Goal: Transaction & Acquisition: Purchase product/service

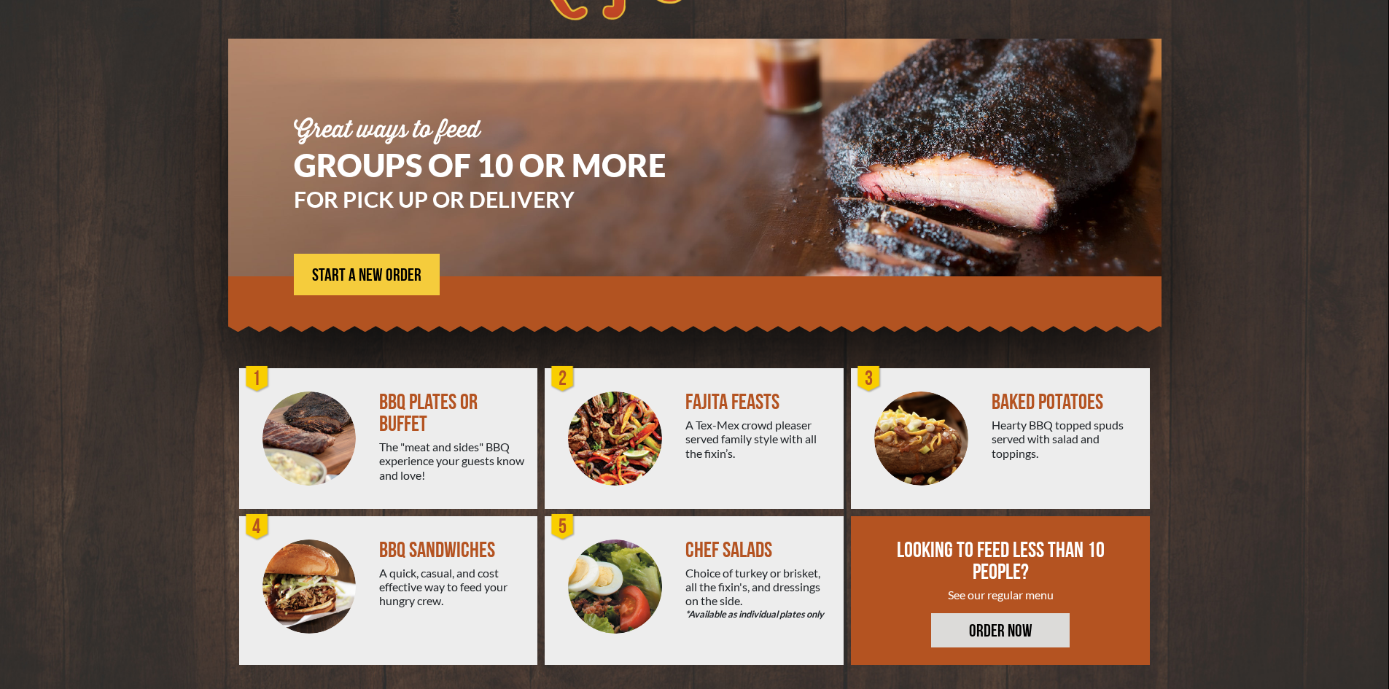
scroll to position [79, 0]
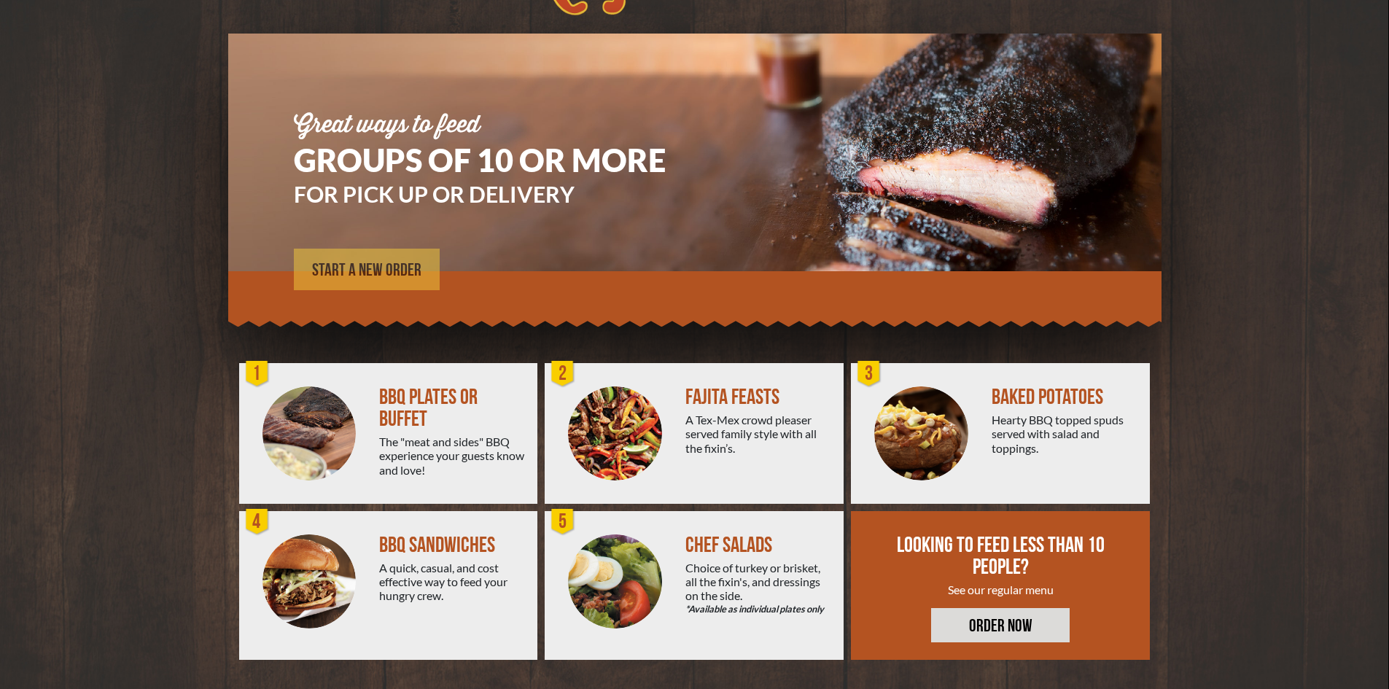
click at [351, 276] on span "START A NEW ORDER" at bounding box center [366, 270] width 109 height 17
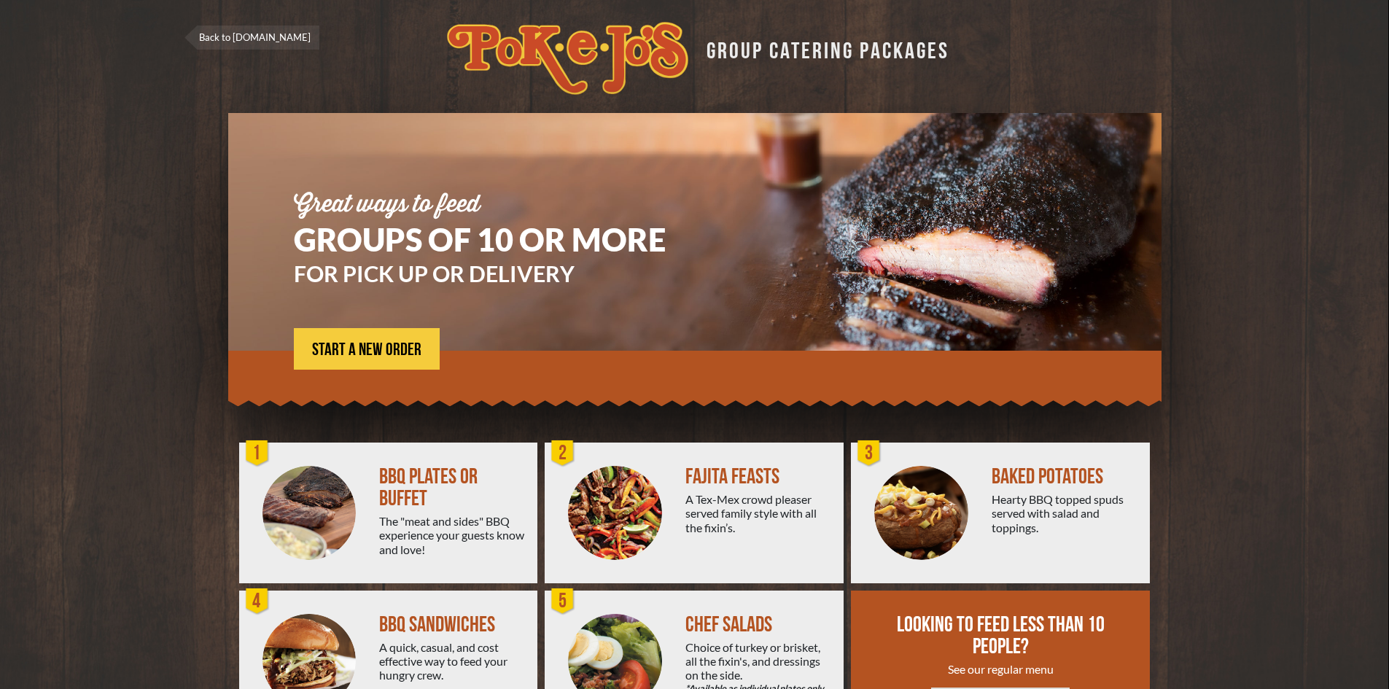
scroll to position [79, 0]
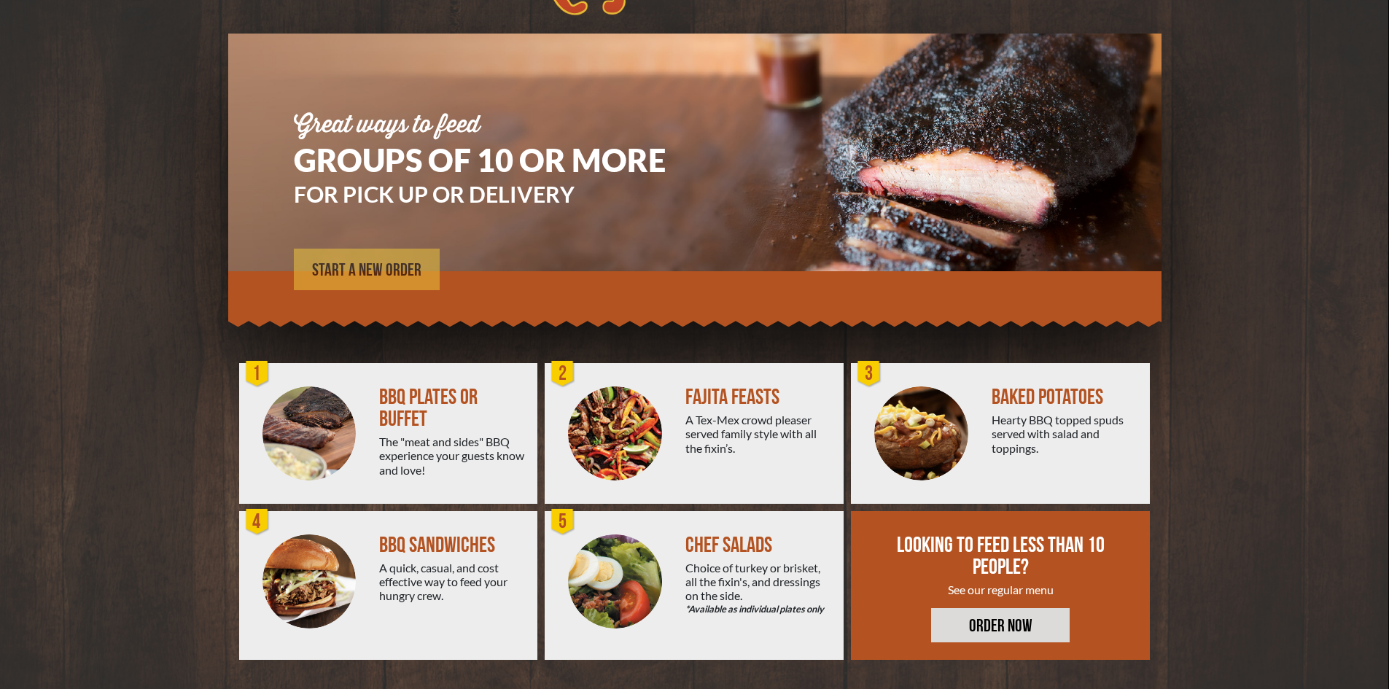
click at [369, 268] on span "START A NEW ORDER" at bounding box center [366, 270] width 109 height 17
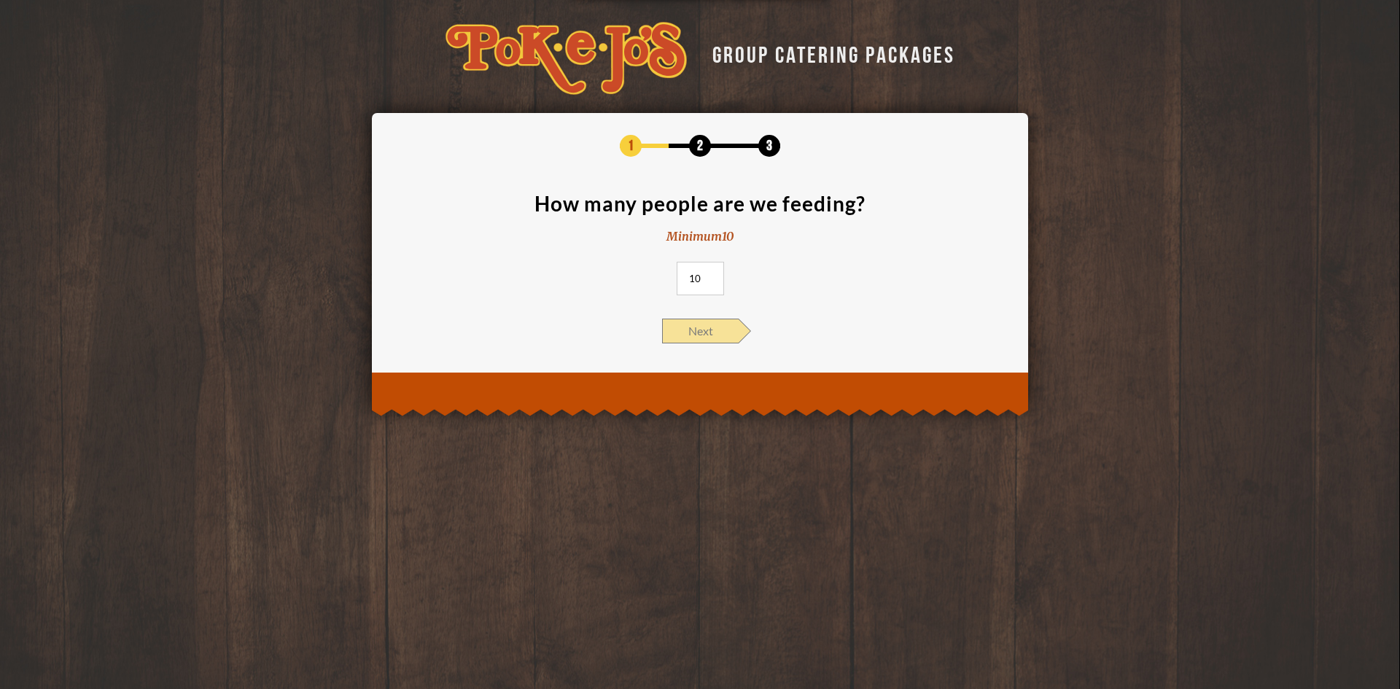
click at [695, 335] on span "Next" at bounding box center [700, 331] width 77 height 25
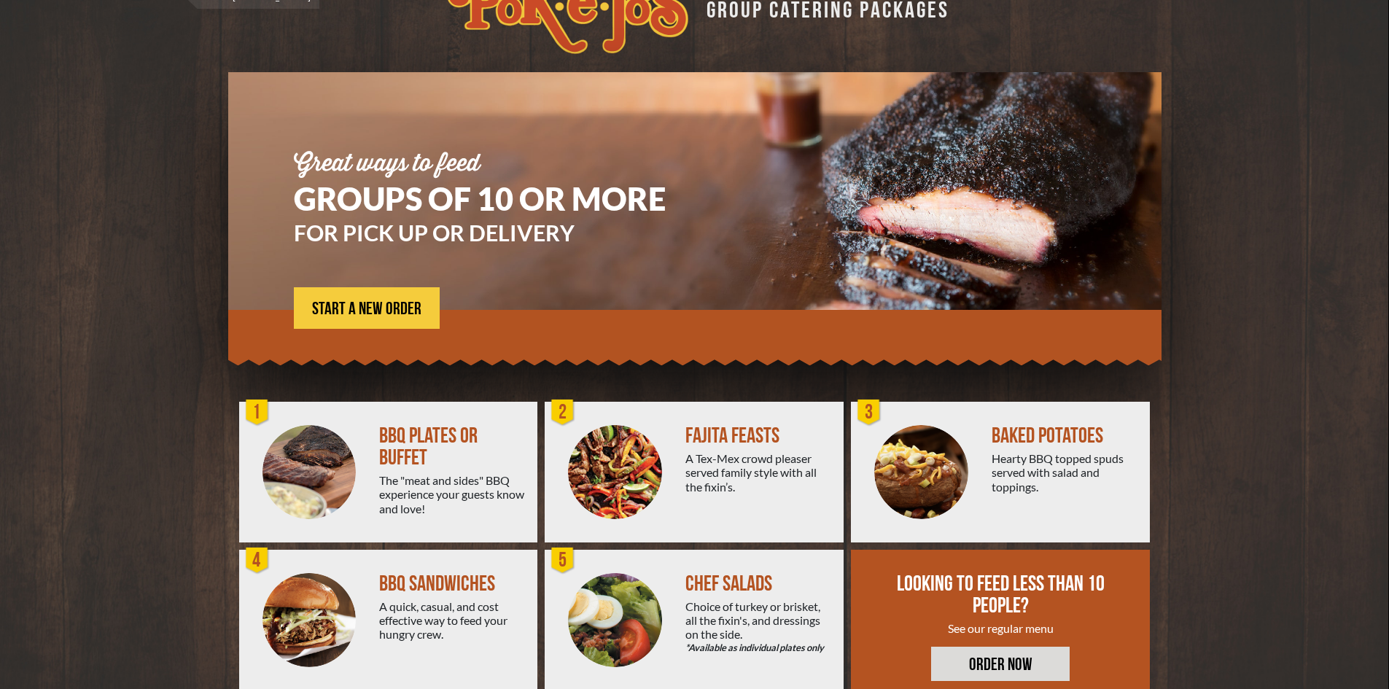
scroll to position [79, 0]
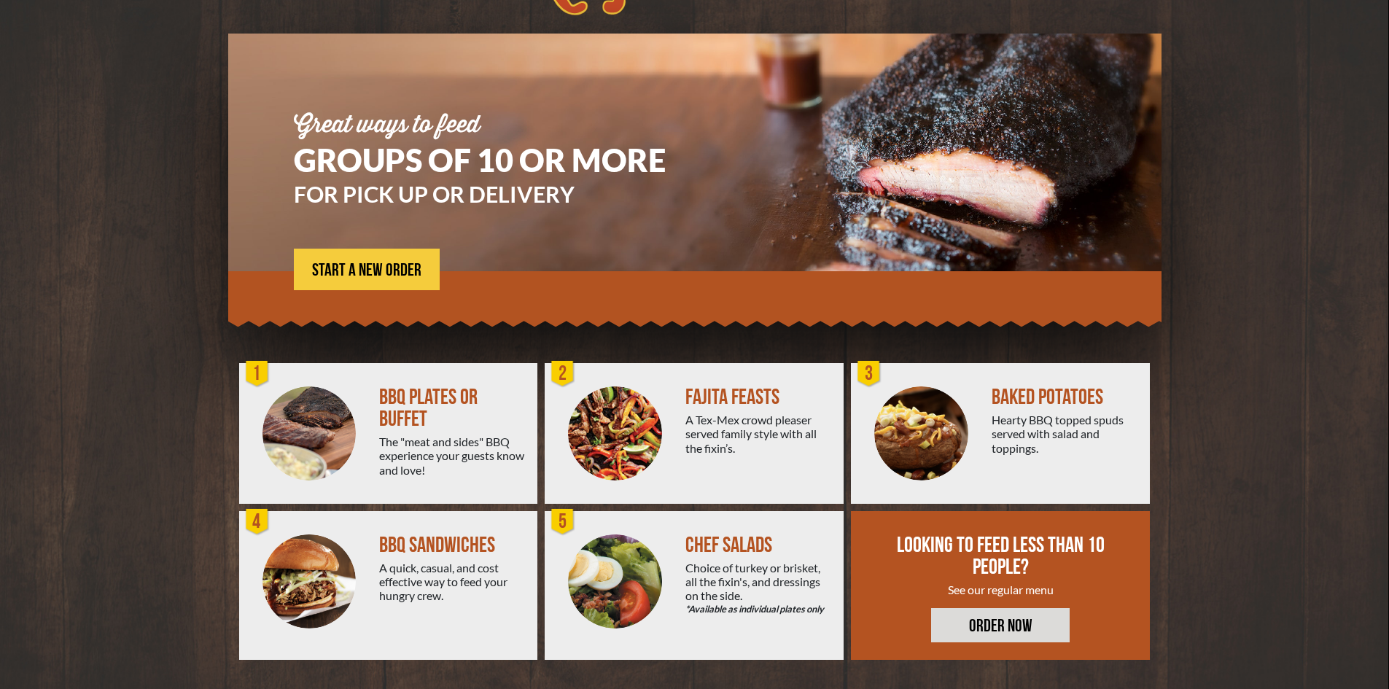
click at [784, 677] on div "Great ways to feed GROUPS OF 10 OR MORE FOR PICK UP OR DELIVERY START A NEW ORD…" at bounding box center [695, 362] width 1050 height 656
click at [1001, 630] on link "ORDER NOW" at bounding box center [1000, 625] width 138 height 34
click at [750, 601] on div "Choice of turkey or brisket, all the fixin's, and dressings on the side. *Avail…" at bounding box center [758, 589] width 147 height 56
click at [993, 445] on div "Hearty BBQ topped spuds served with salad and toppings." at bounding box center [1064, 434] width 147 height 42
click at [784, 448] on div "A Tex-Mex crowd pleaser served family style with all the fixin’s." at bounding box center [758, 434] width 147 height 42
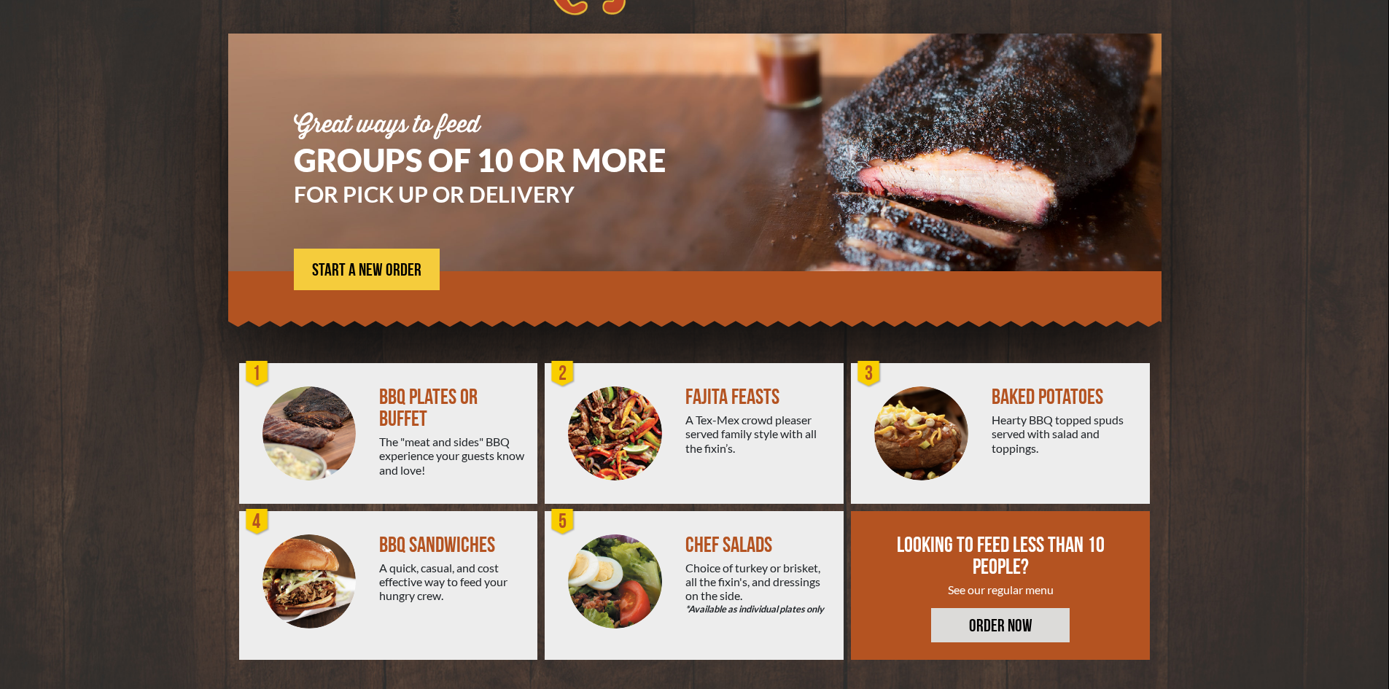
click at [501, 456] on div "The "meat and sides" BBQ experience your guests know and love!" at bounding box center [452, 455] width 147 height 42
click at [395, 413] on div "BBQ PLATES OR BUFFET" at bounding box center [452, 408] width 147 height 44
click at [253, 381] on div "1" at bounding box center [257, 373] width 29 height 29
click at [392, 410] on div "BBQ PLATES OR BUFFET" at bounding box center [452, 408] width 147 height 44
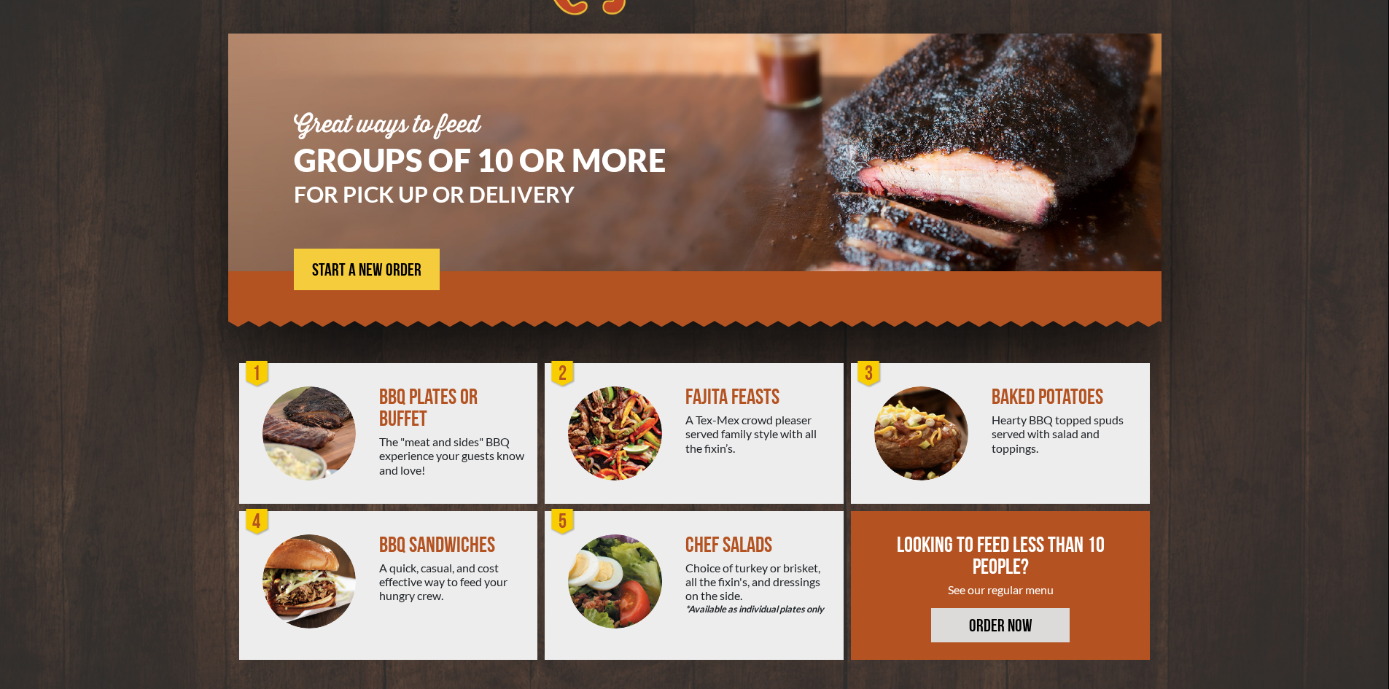
click at [380, 450] on div "The "meat and sides" BBQ experience your guests know and love!" at bounding box center [452, 455] width 147 height 42
